Goal: Find contact information: Find contact information

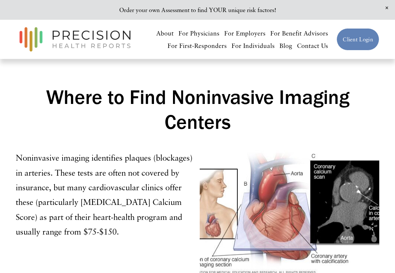
scroll to position [7, 0]
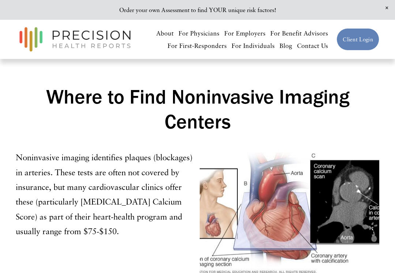
click at [314, 49] on link "Contact Us" at bounding box center [312, 46] width 31 height 13
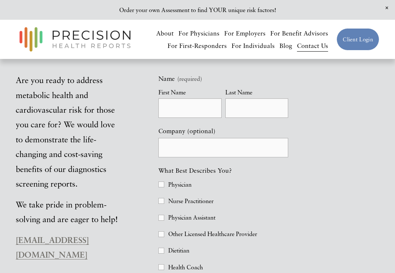
scroll to position [176, 0]
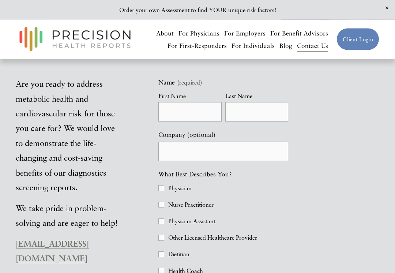
click at [86, 43] on img at bounding box center [75, 39] width 119 height 31
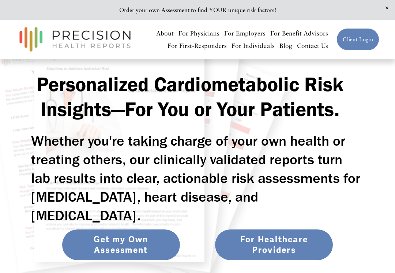
scroll to position [28, 0]
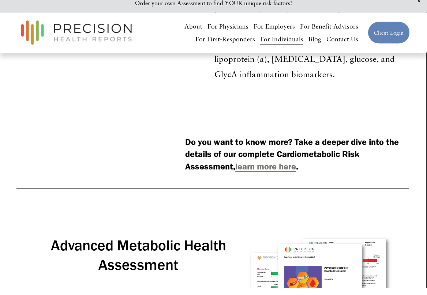
scroll to position [1902, 1]
